Goal: Information Seeking & Learning: Learn about a topic

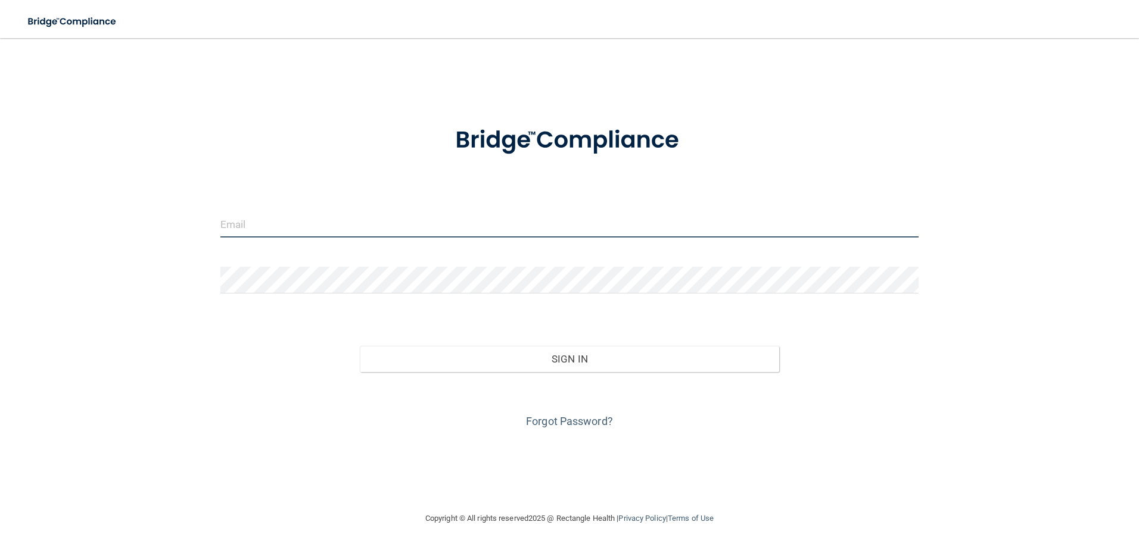
click at [256, 221] on input "email" at bounding box center [569, 224] width 699 height 27
type input "[PERSON_NAME][EMAIL_ADDRESS][DOMAIN_NAME]"
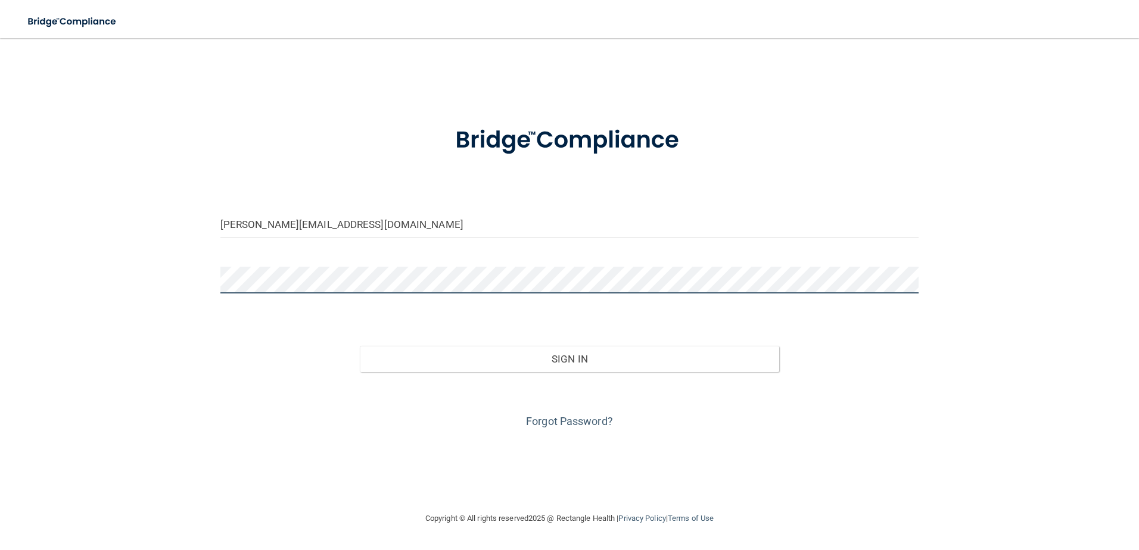
click at [360, 346] on button "Sign In" at bounding box center [569, 359] width 419 height 26
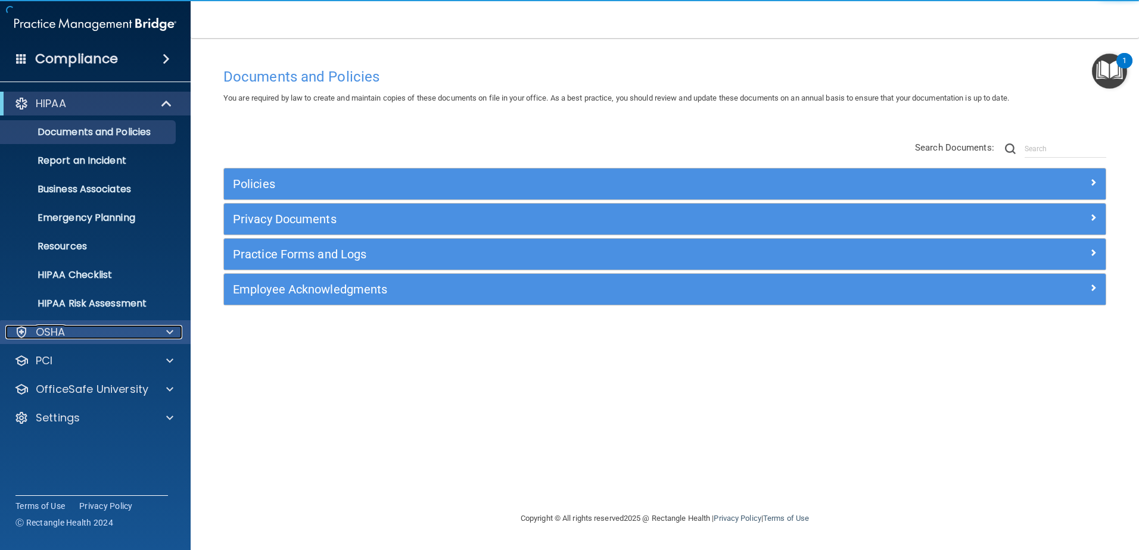
click at [97, 332] on div "OSHA" at bounding box center [79, 332] width 148 height 14
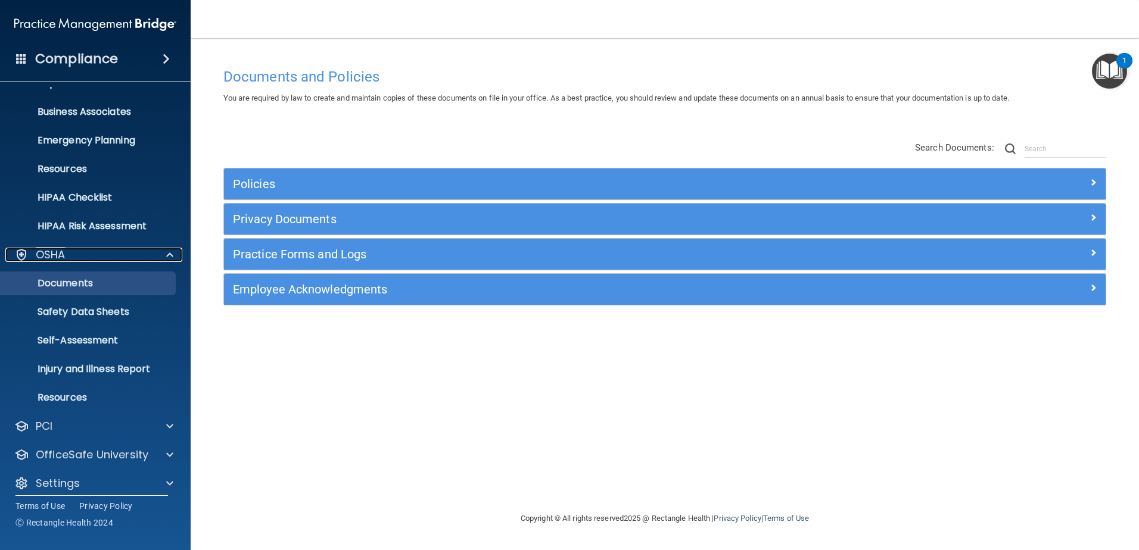
scroll to position [87, 0]
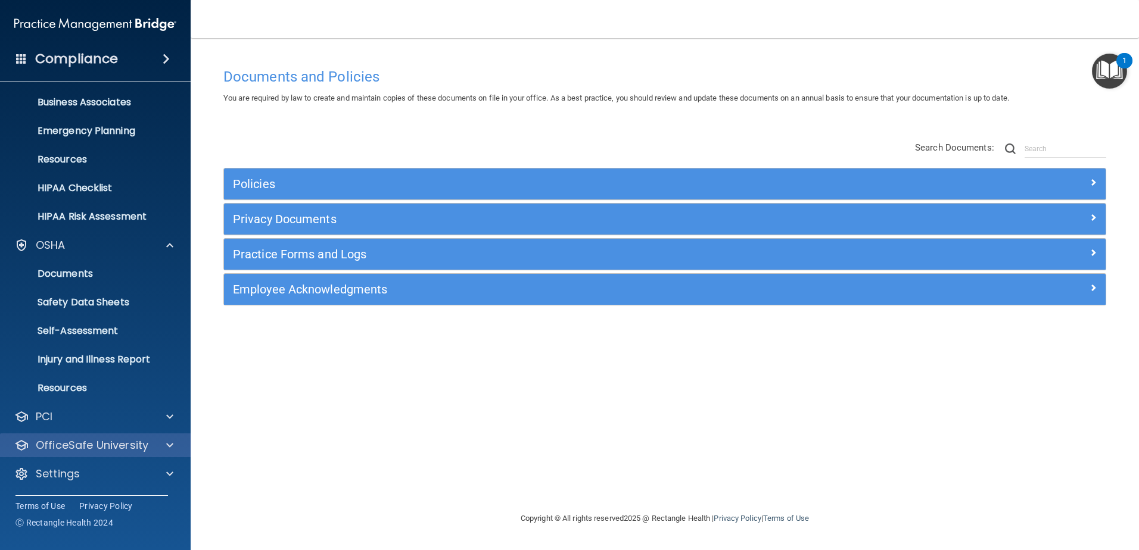
click at [97, 456] on div "OfficeSafe University" at bounding box center [95, 446] width 191 height 24
click at [167, 441] on span at bounding box center [169, 445] width 7 height 14
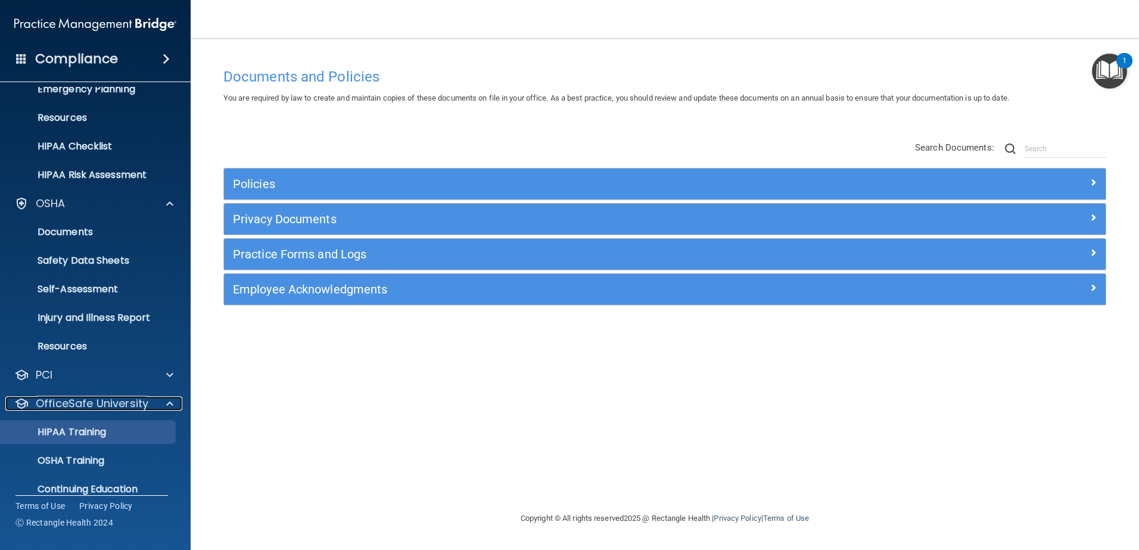
scroll to position [173, 0]
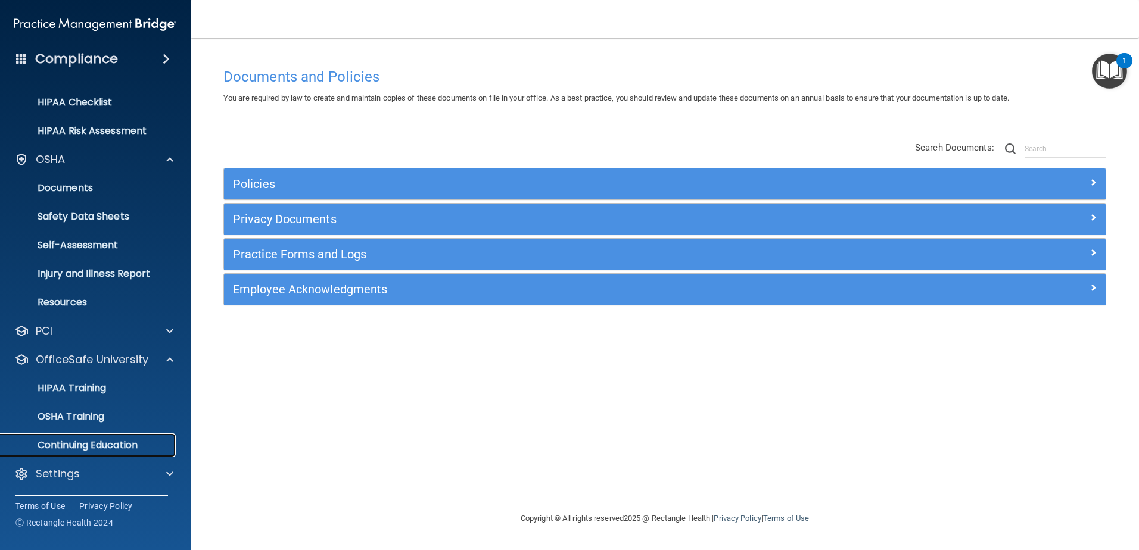
click at [126, 444] on p "Continuing Education" at bounding box center [89, 446] width 163 height 12
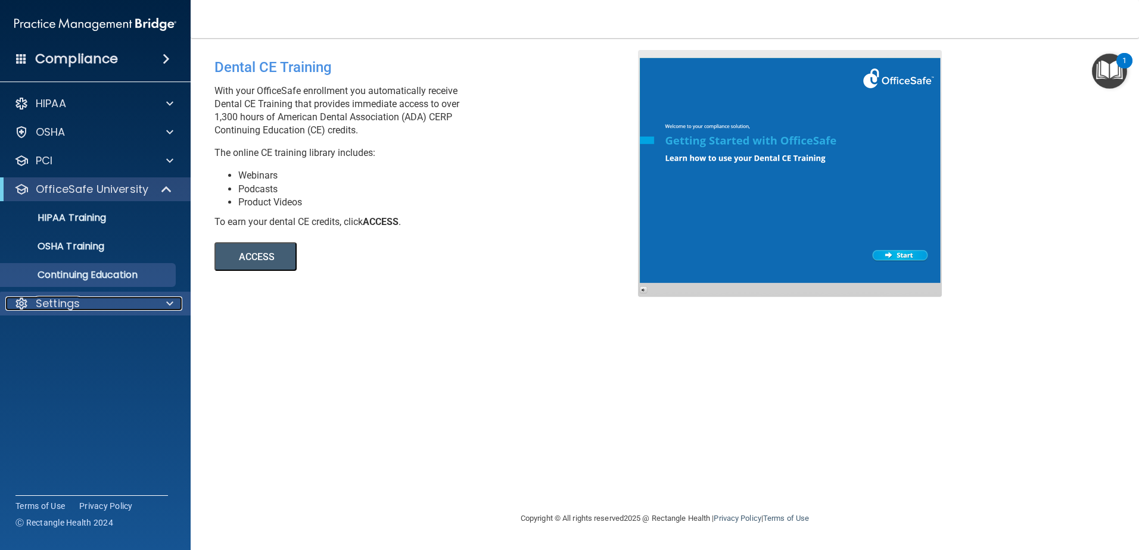
click at [176, 305] on div at bounding box center [168, 304] width 30 height 14
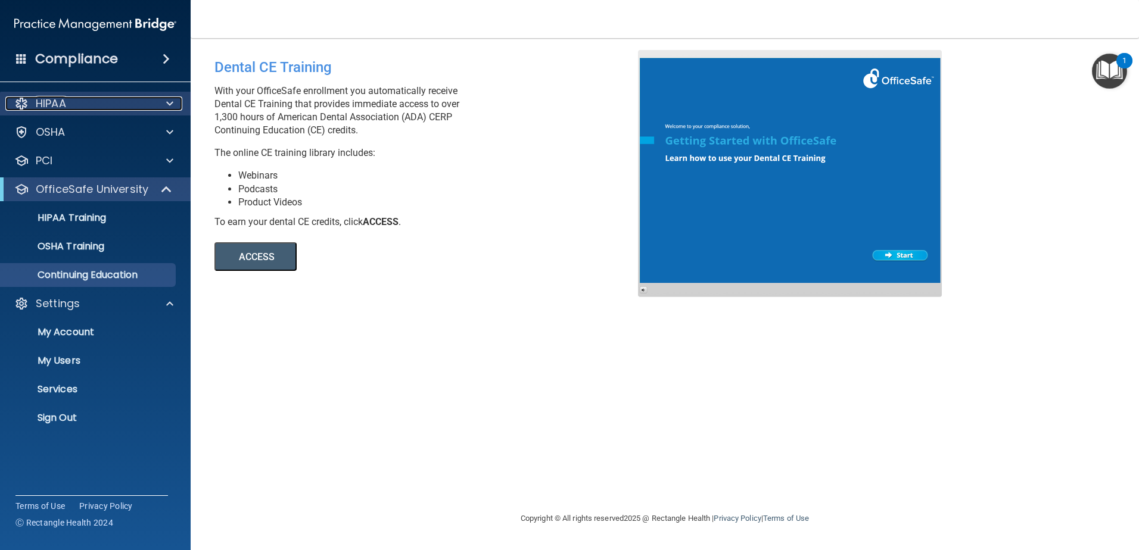
click at [80, 104] on div "HIPAA" at bounding box center [79, 103] width 148 height 14
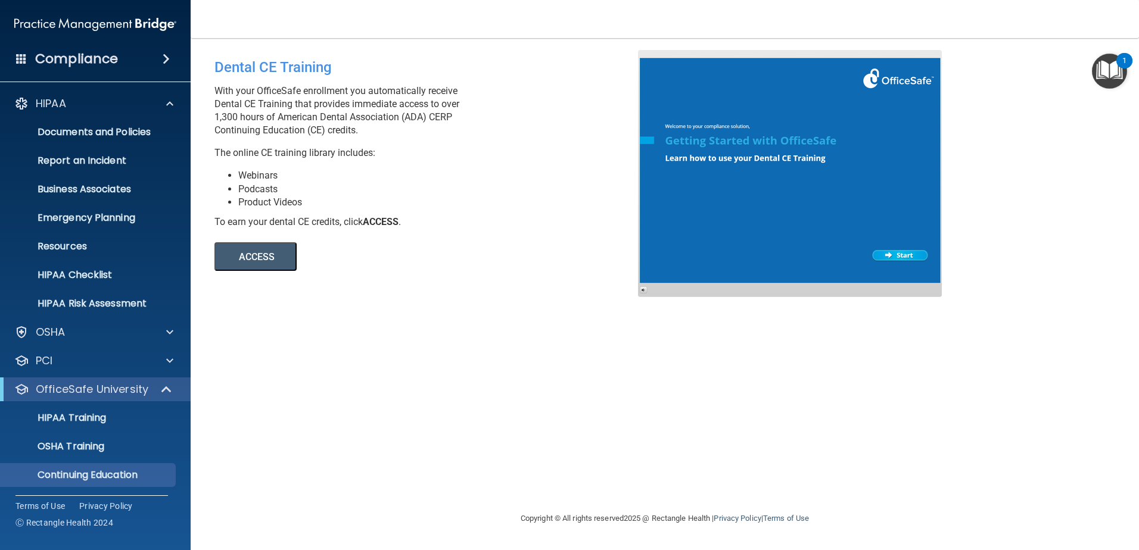
click at [32, 58] on div "Compliance" at bounding box center [95, 59] width 191 height 26
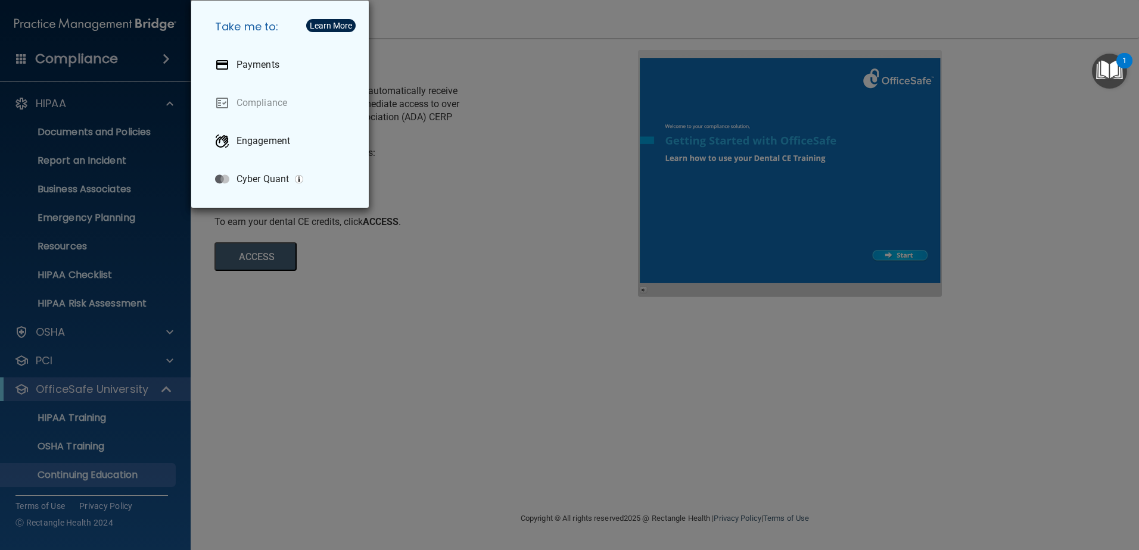
click at [572, 84] on div "Take me to: Payments Compliance Engagement Cyber Quant" at bounding box center [569, 275] width 1139 height 550
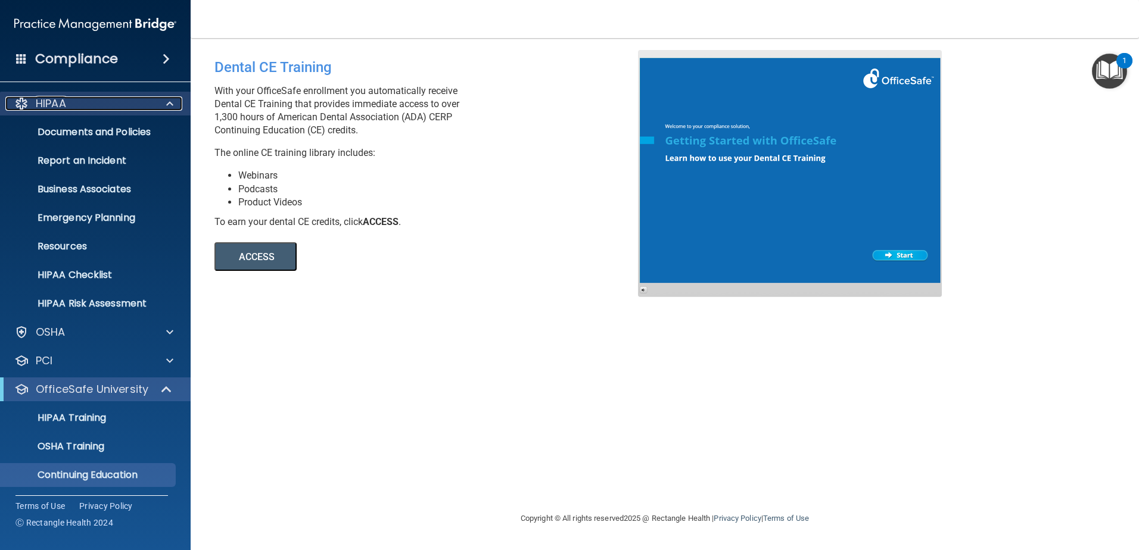
click at [74, 102] on div "HIPAA" at bounding box center [79, 103] width 148 height 14
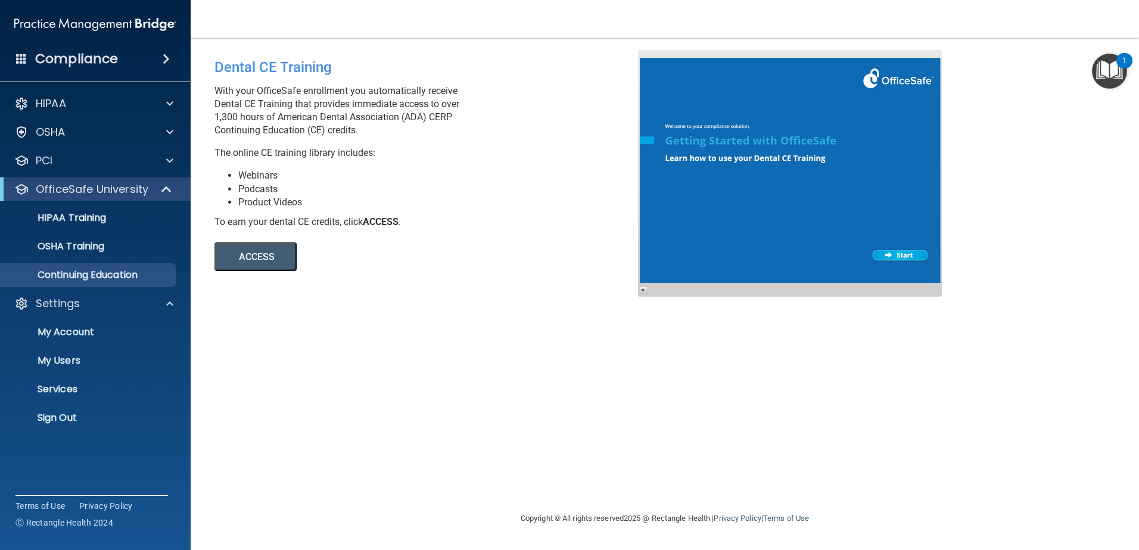
click at [38, 21] on img at bounding box center [95, 25] width 162 height 24
click at [243, 21] on nav "Toggle navigation [PERSON_NAME] [PERSON_NAME][EMAIL_ADDRESS][DOMAIN_NAME] Manag…" at bounding box center [665, 19] width 948 height 38
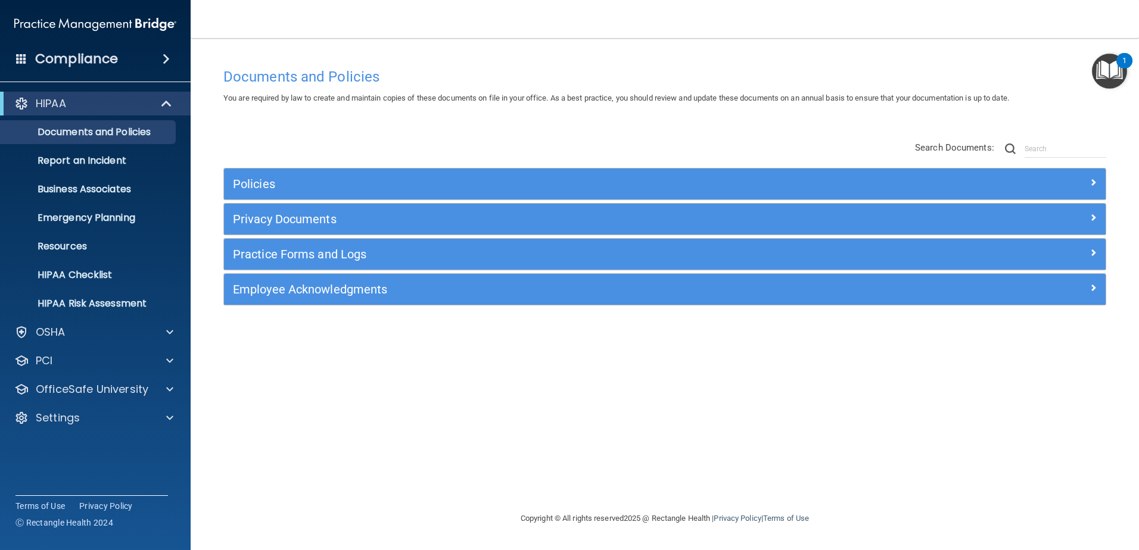
click at [1110, 67] on img "Open Resource Center, 1 new notification" at bounding box center [1109, 71] width 35 height 35
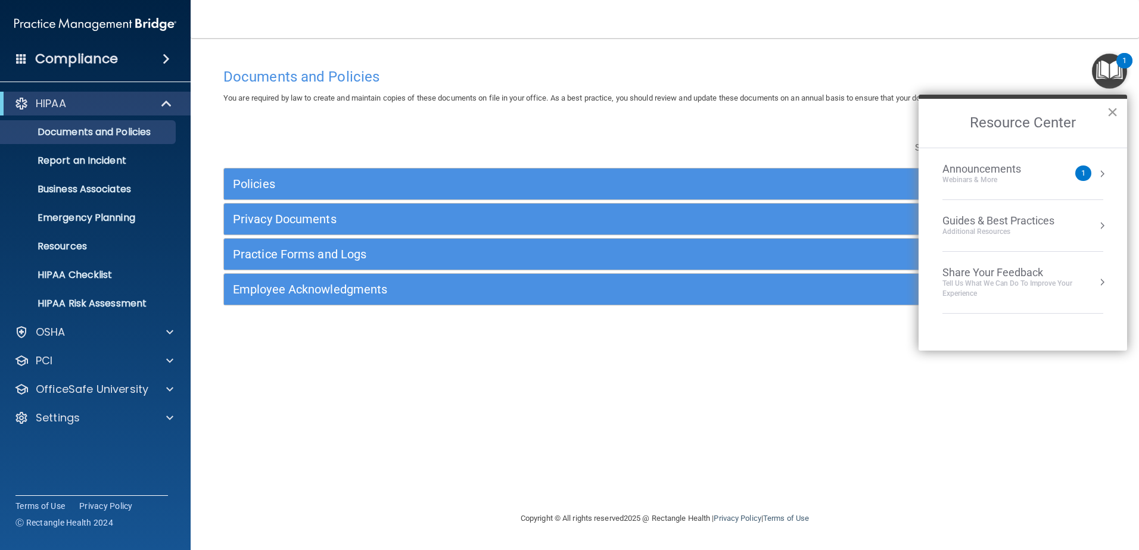
click at [1112, 112] on button "×" at bounding box center [1112, 111] width 11 height 19
